Goal: Transaction & Acquisition: Purchase product/service

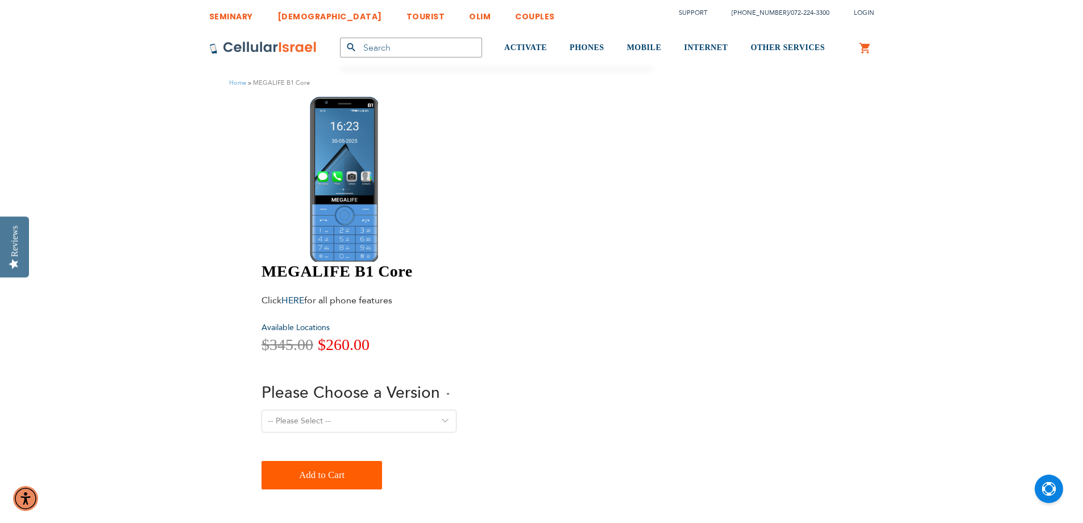
click at [457, 409] on select "-- Please Select -- Version 1. Talk - Voice only, no texting Version 2. Text - …" at bounding box center [359, 420] width 195 height 23
